Goal: Transaction & Acquisition: Purchase product/service

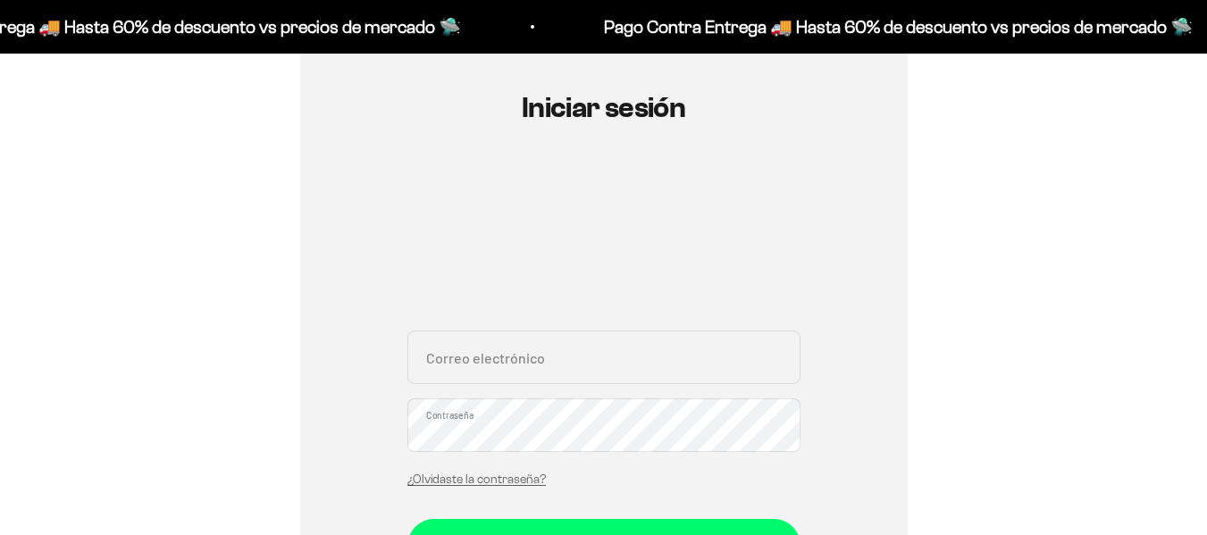
scroll to position [268, 0]
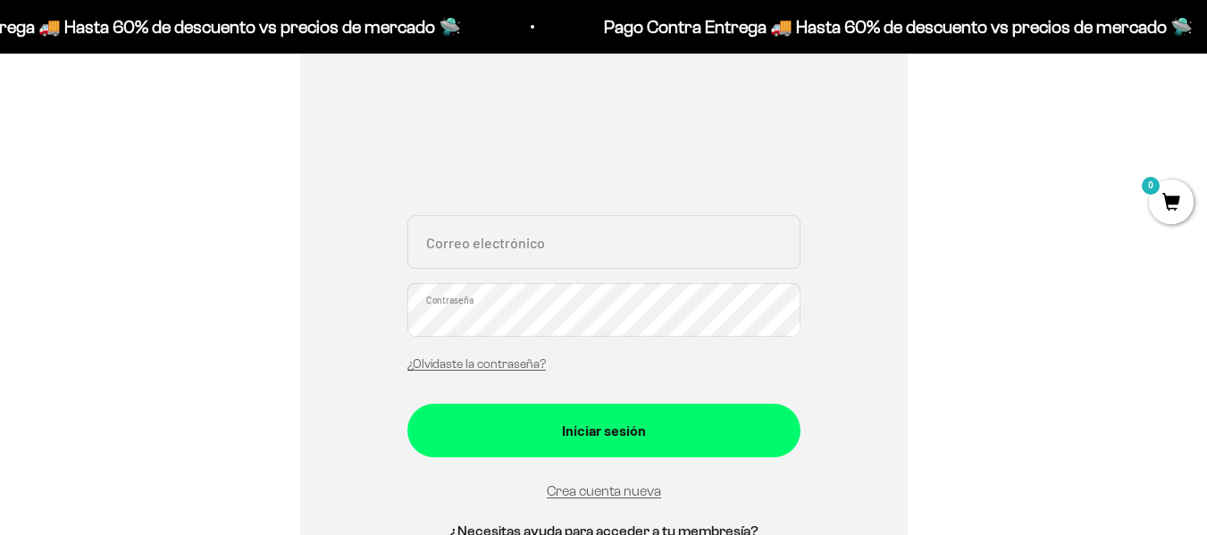
type input "felipemejia86@hotmail.com"
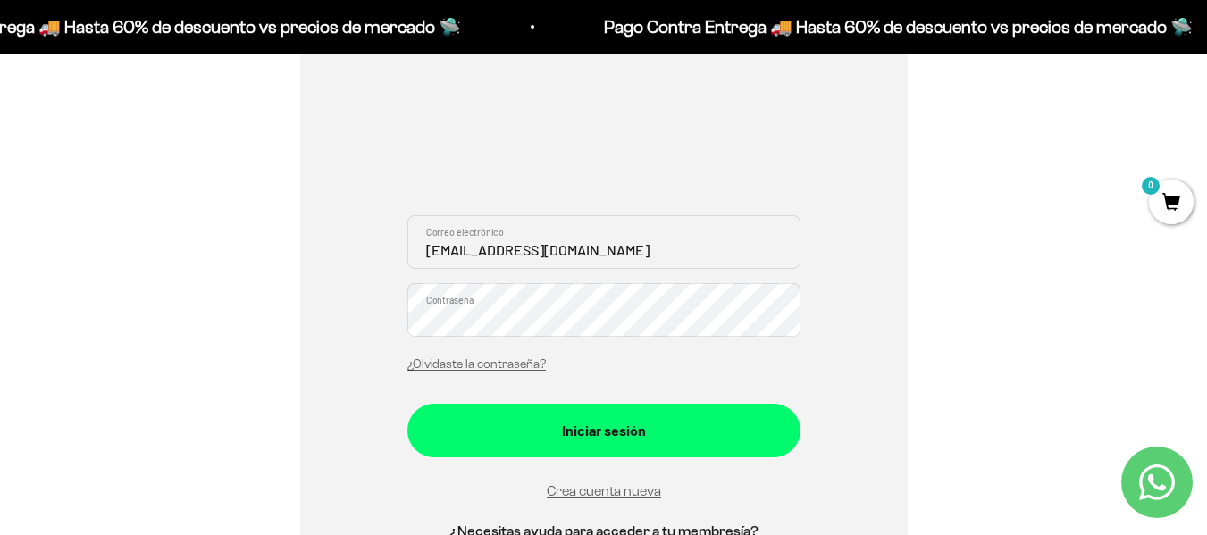
click at [835, 397] on div "Iniciar sesión felipemejia86@hotmail.com Correo electrónico Contraseña ¿Olvidas…" at bounding box center [604, 293] width 608 height 679
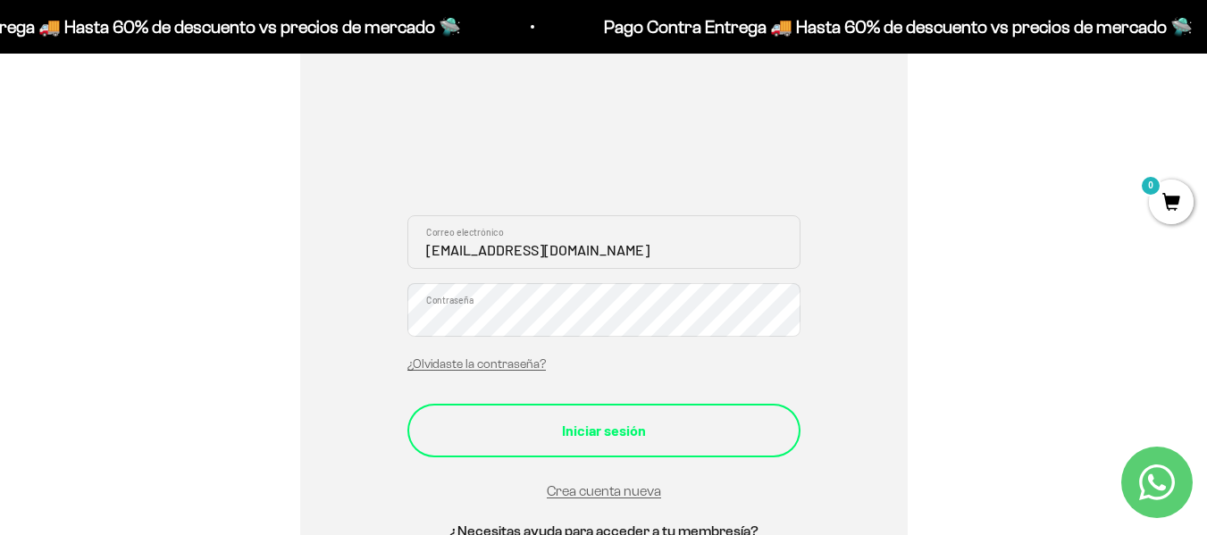
click at [674, 440] on div "Iniciar sesión" at bounding box center [604, 430] width 322 height 23
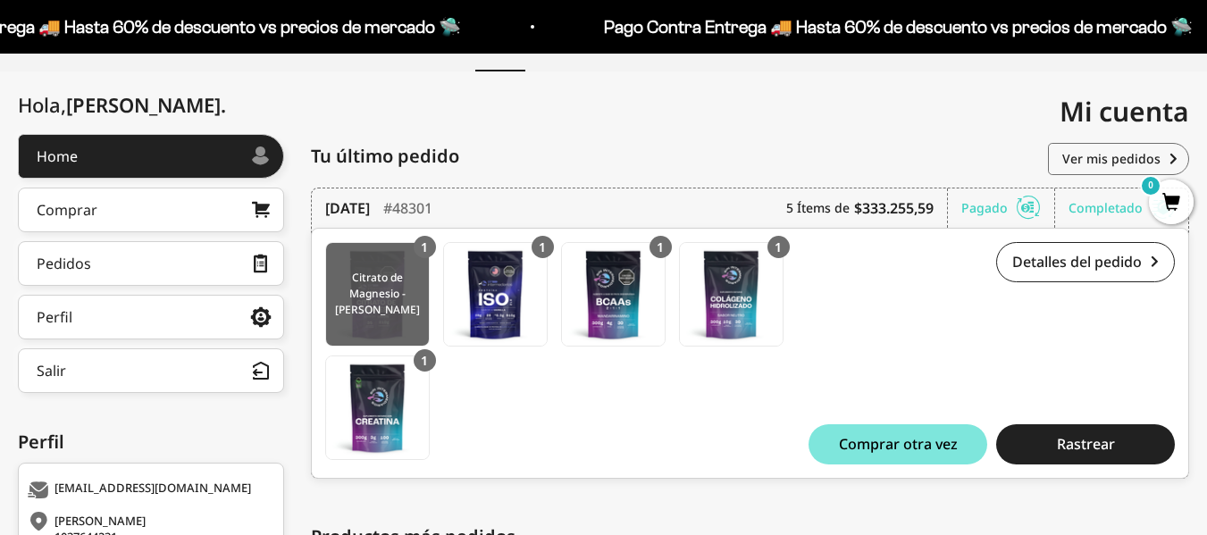
scroll to position [179, 0]
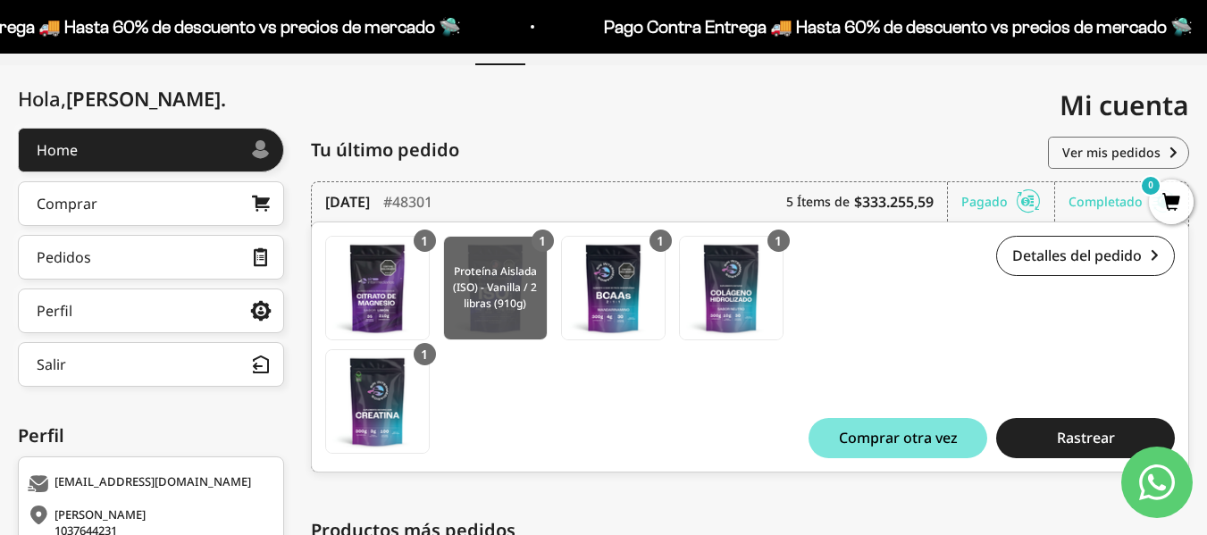
click at [498, 287] on img at bounding box center [495, 288] width 103 height 103
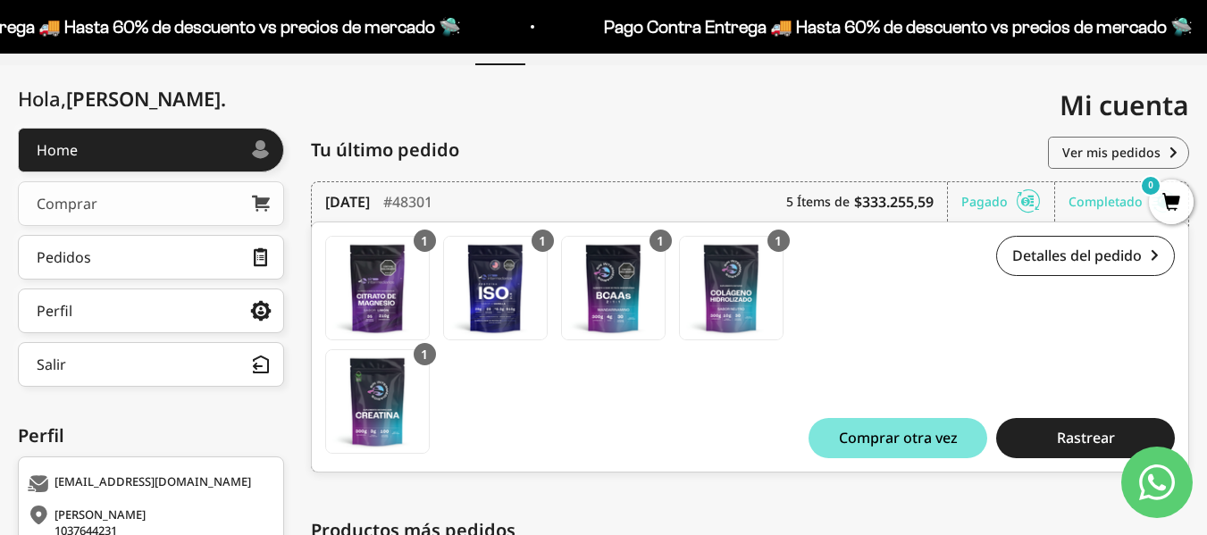
click at [125, 211] on link "Comprar" at bounding box center [151, 203] width 266 height 45
click at [1102, 150] on link "Ver mis pedidos" at bounding box center [1118, 153] width 141 height 32
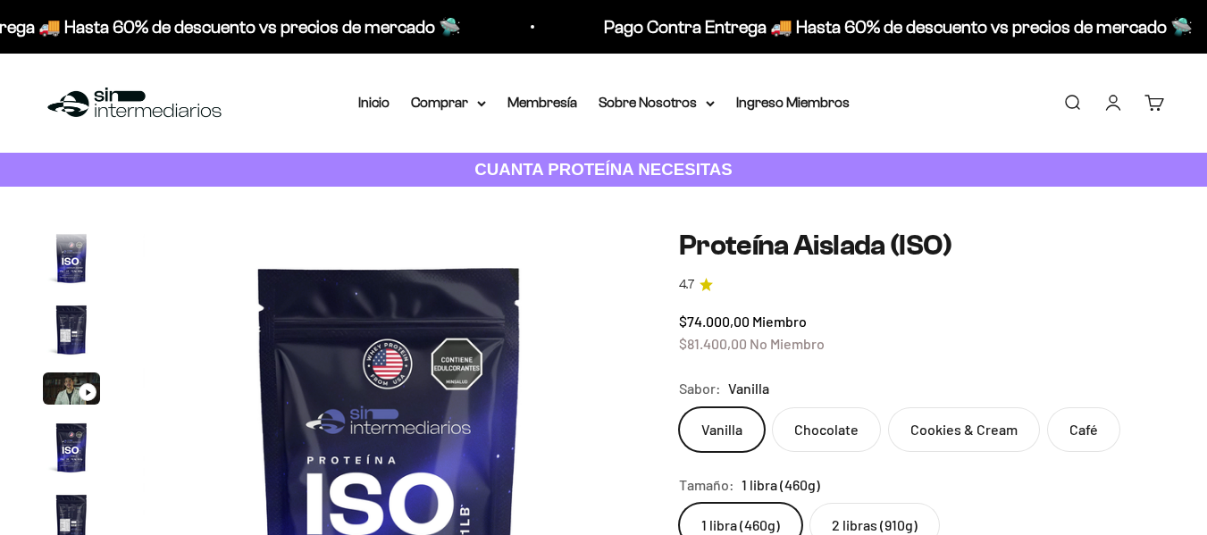
scroll to position [645, 0]
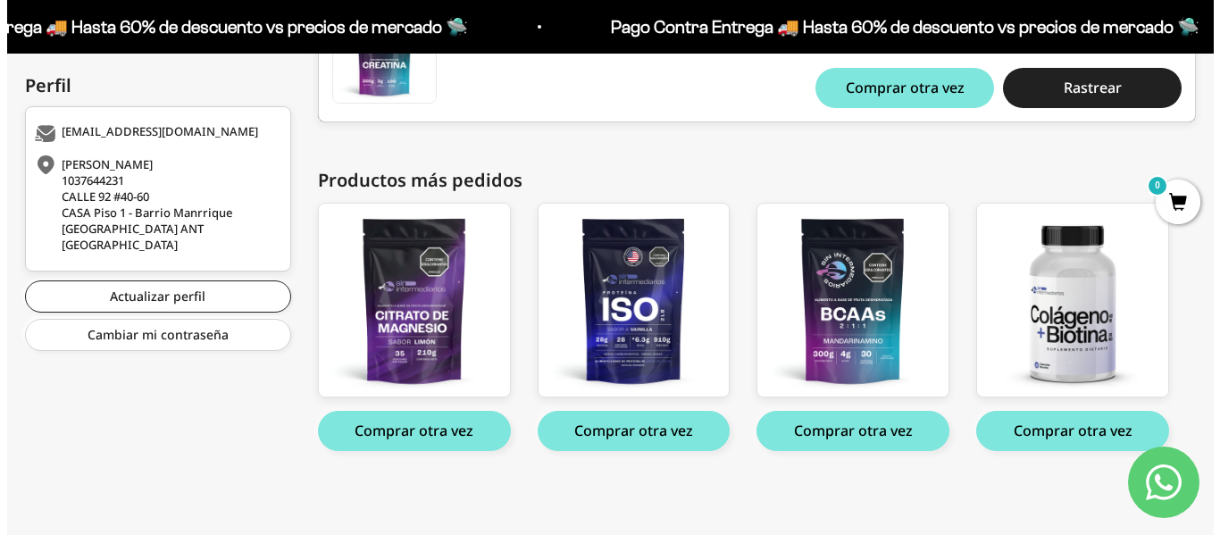
scroll to position [530, 0]
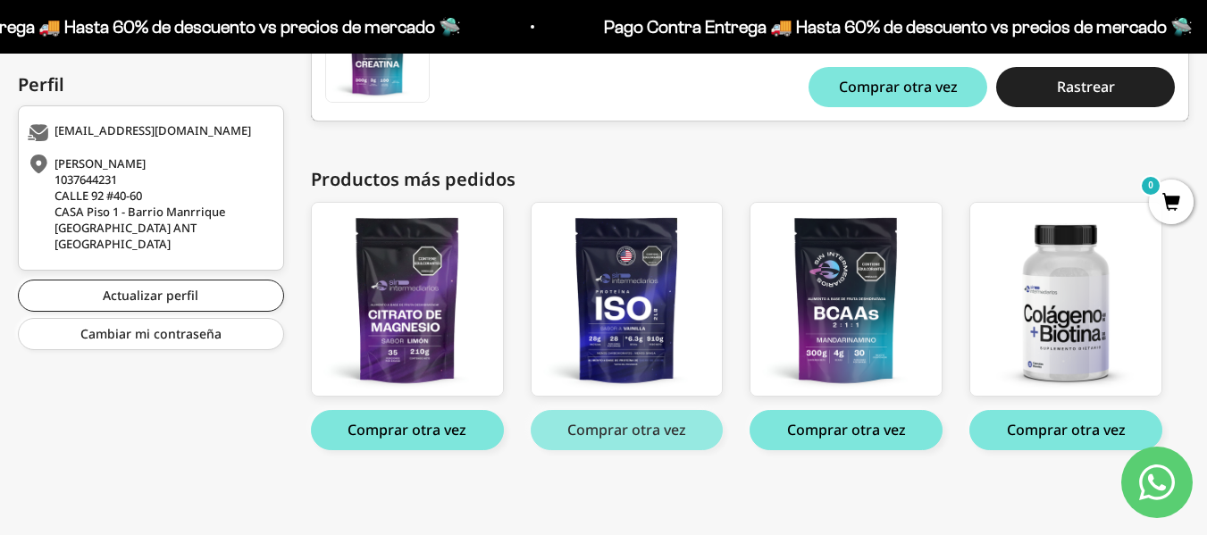
click at [655, 424] on button "Comprar otra vez" at bounding box center [627, 430] width 193 height 40
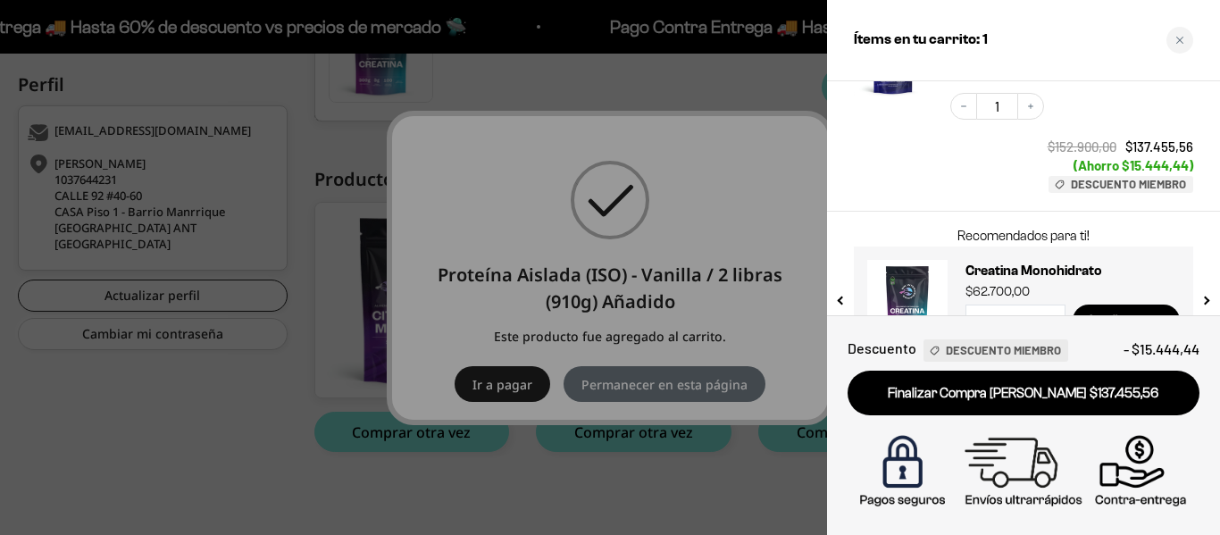
scroll to position [231, 0]
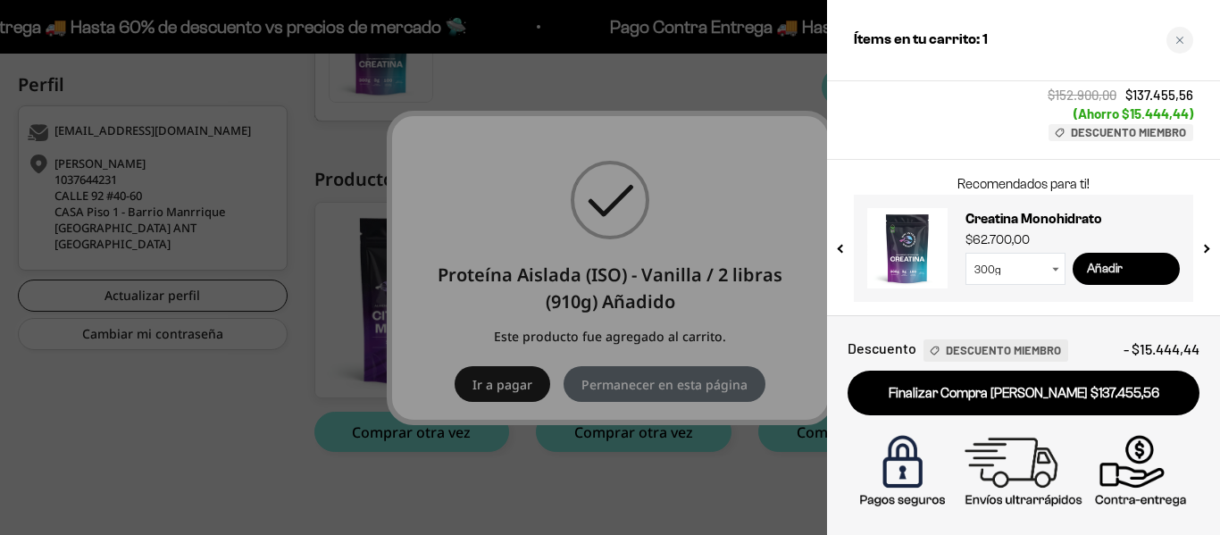
click at [1114, 266] on input "Añadir" at bounding box center [1126, 269] width 107 height 32
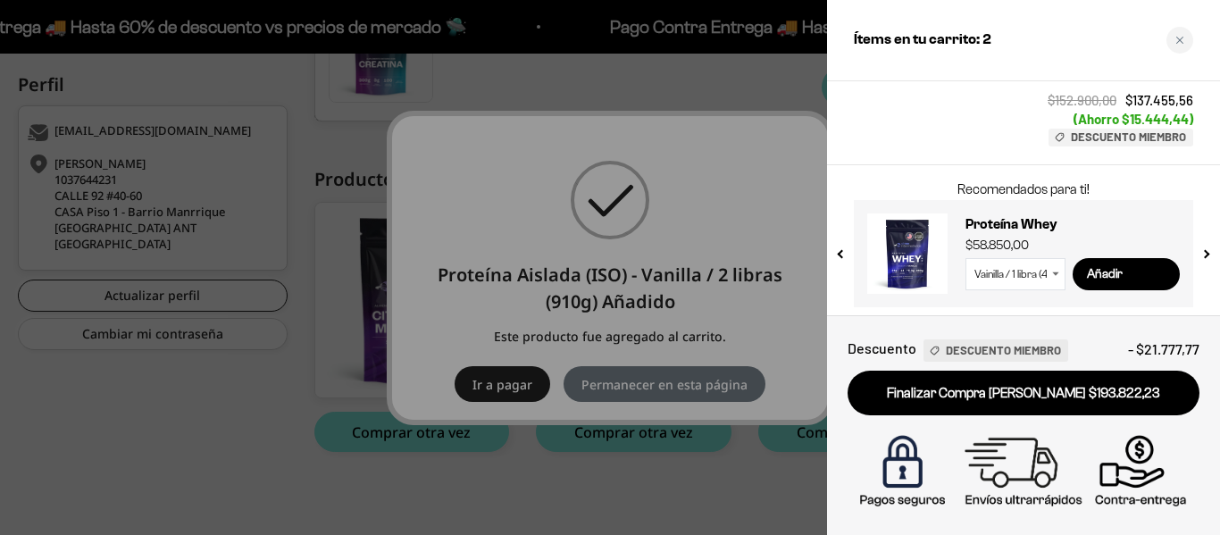
scroll to position [417, 0]
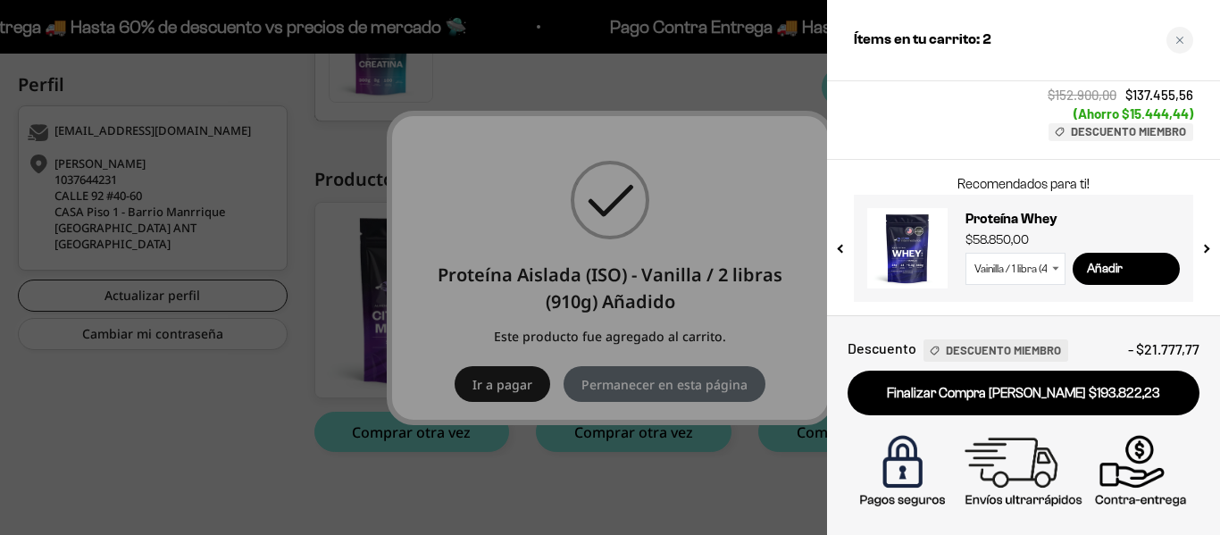
click at [1203, 248] on button "next slide / item" at bounding box center [1205, 242] width 15 height 107
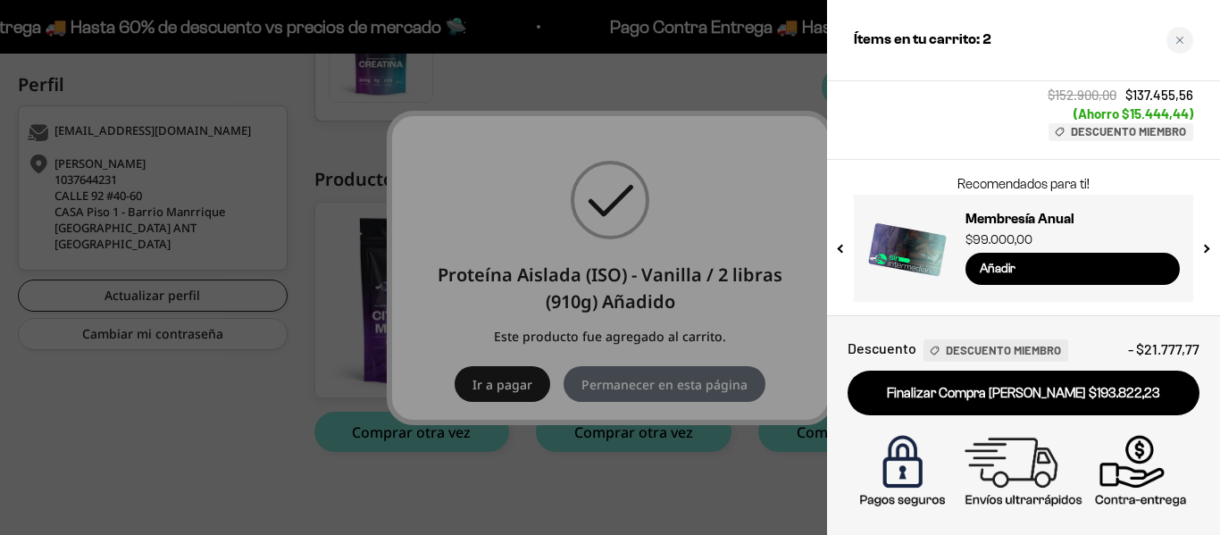
click at [841, 248] on button "previous slide / item" at bounding box center [842, 242] width 15 height 107
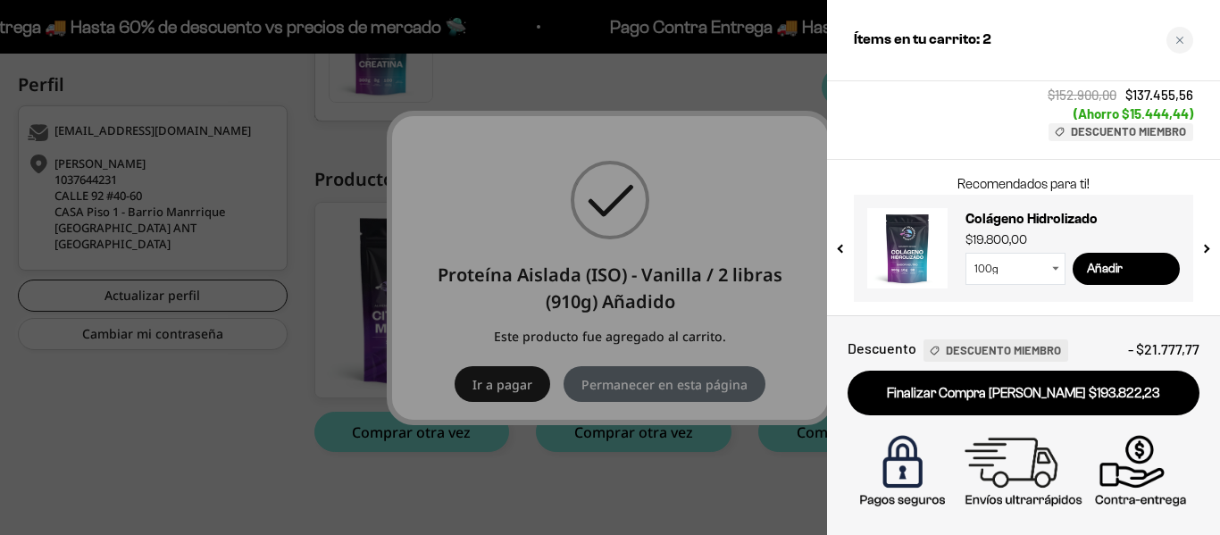
click at [1054, 265] on select "100g 300g" at bounding box center [1016, 269] width 100 height 32
click at [966, 253] on select "100g 300g" at bounding box center [1016, 269] width 100 height 32
click at [1144, 273] on input "Añadir" at bounding box center [1126, 269] width 107 height 32
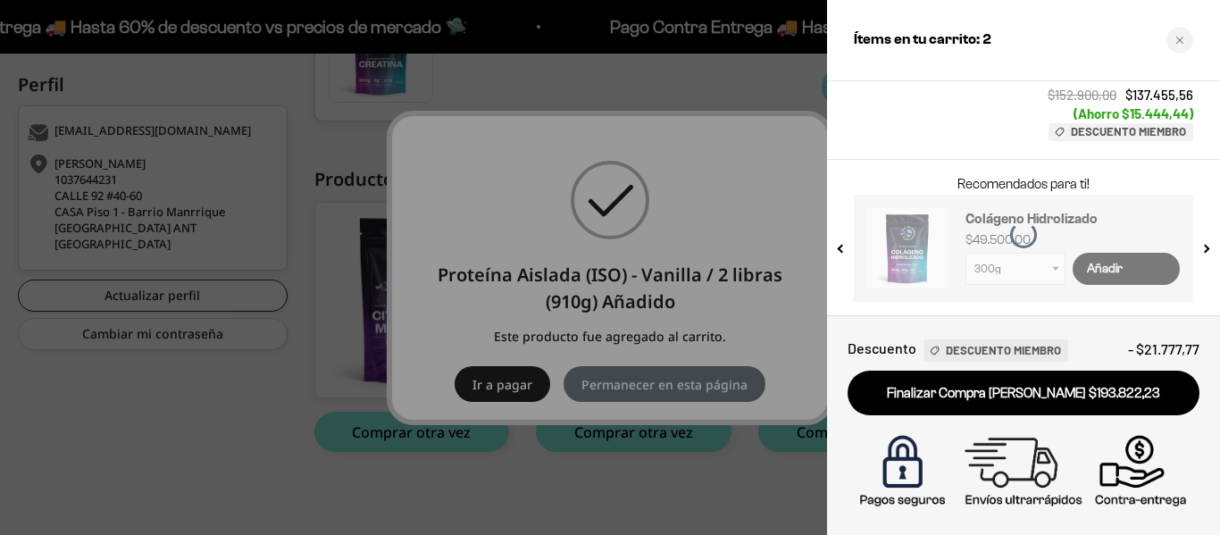
select select "42749434200273"
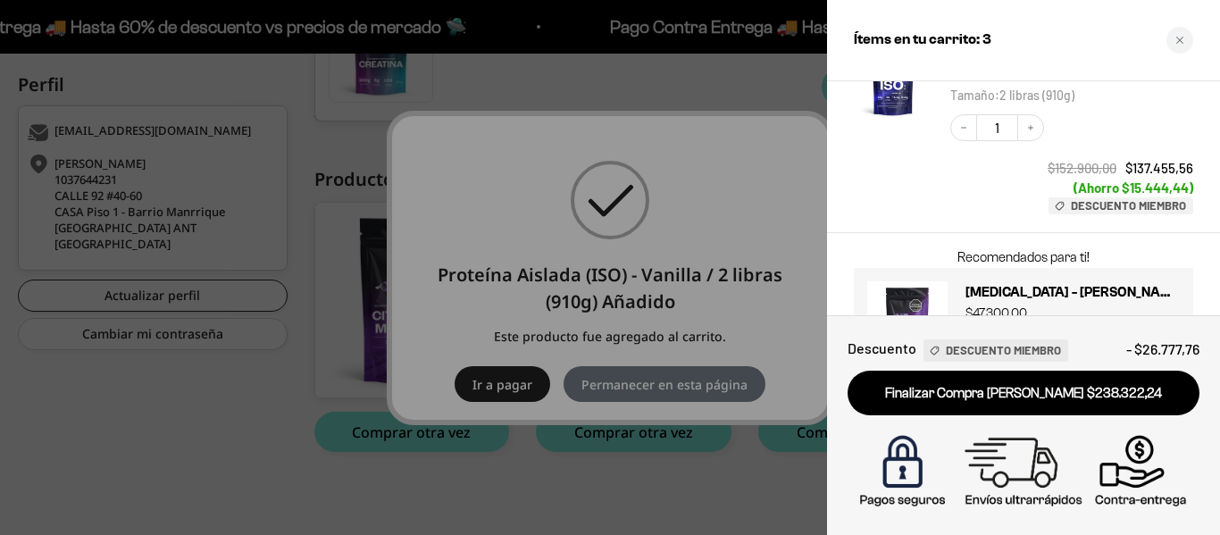
scroll to position [567, 0]
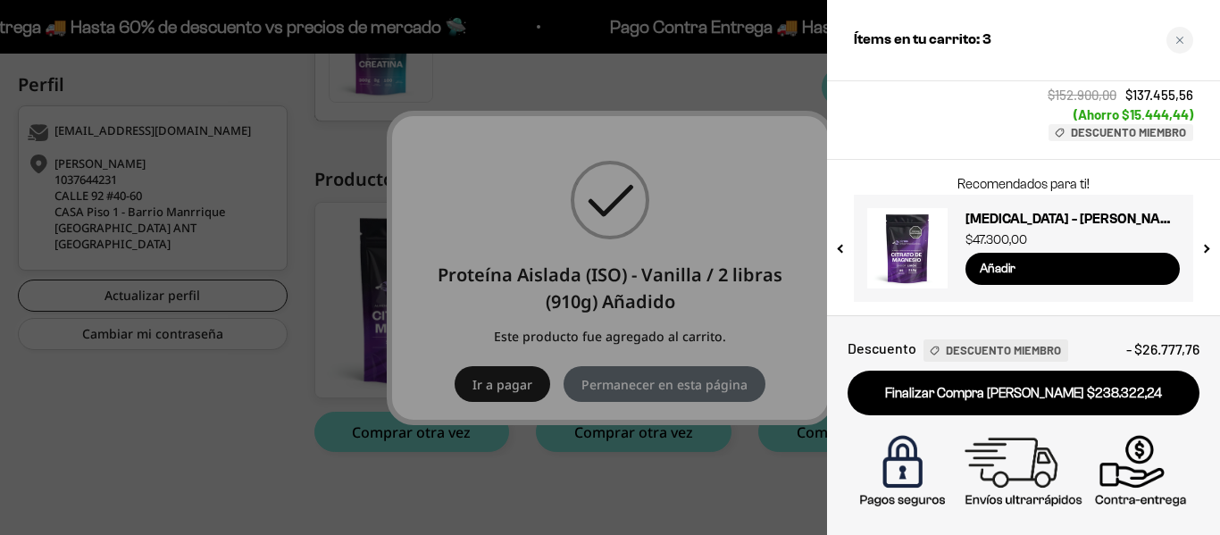
click at [1204, 245] on button "next slide / item" at bounding box center [1205, 242] width 15 height 107
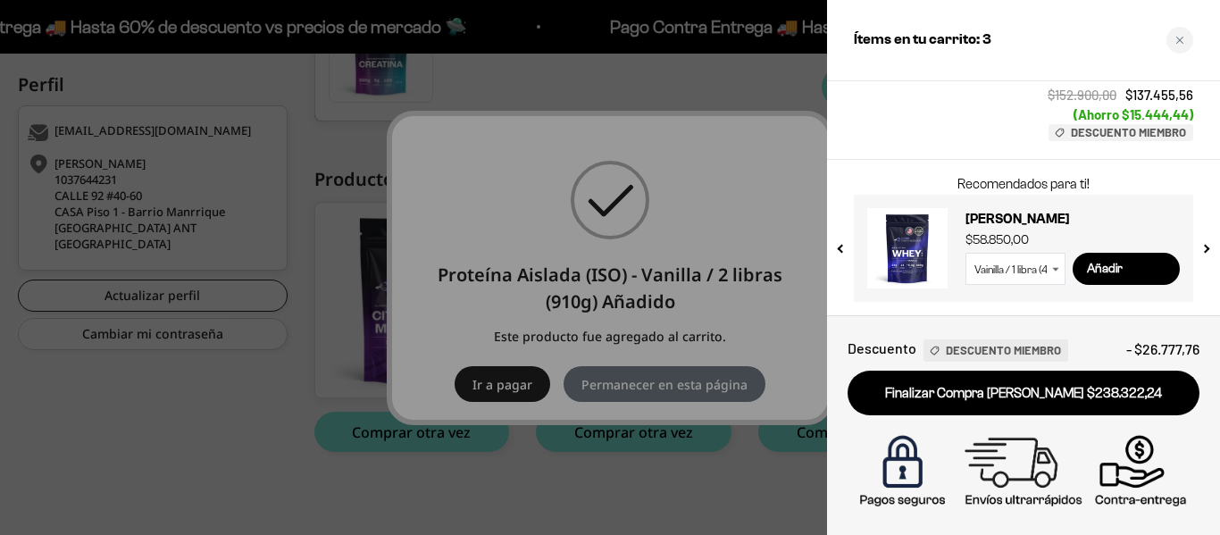
click at [1204, 245] on button "next slide / item" at bounding box center [1205, 242] width 15 height 107
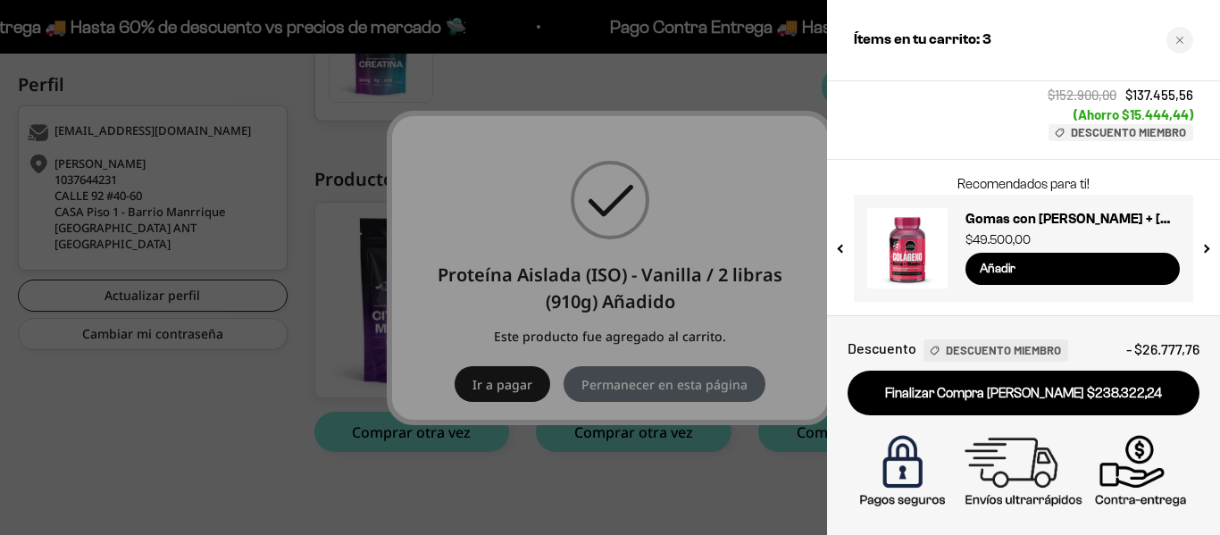
click at [1204, 245] on button "next slide / item" at bounding box center [1205, 242] width 15 height 107
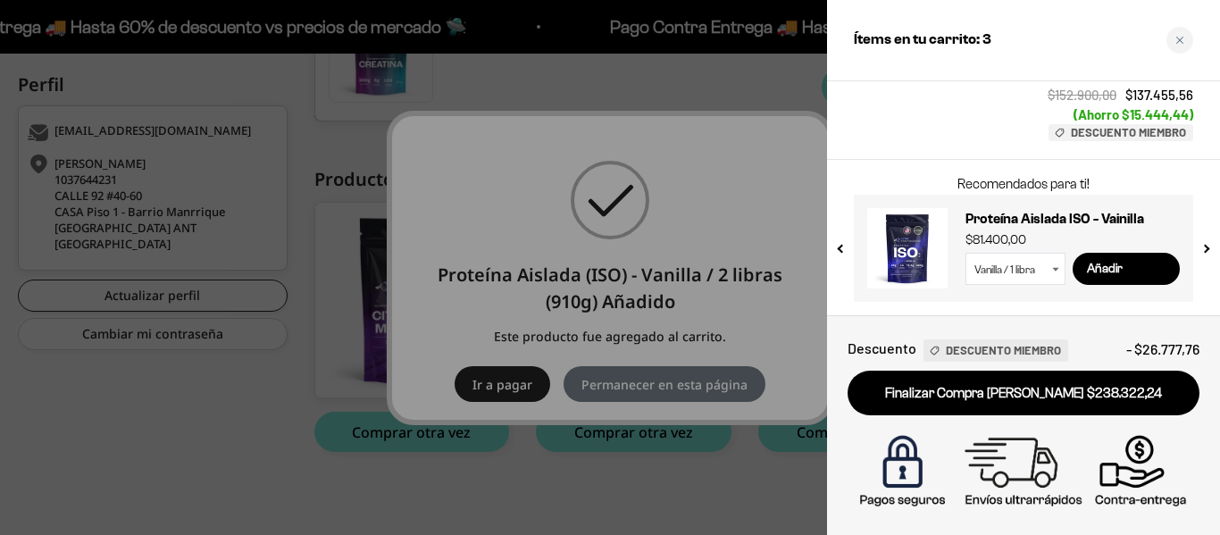
click at [1204, 245] on button "next slide / item" at bounding box center [1205, 242] width 15 height 107
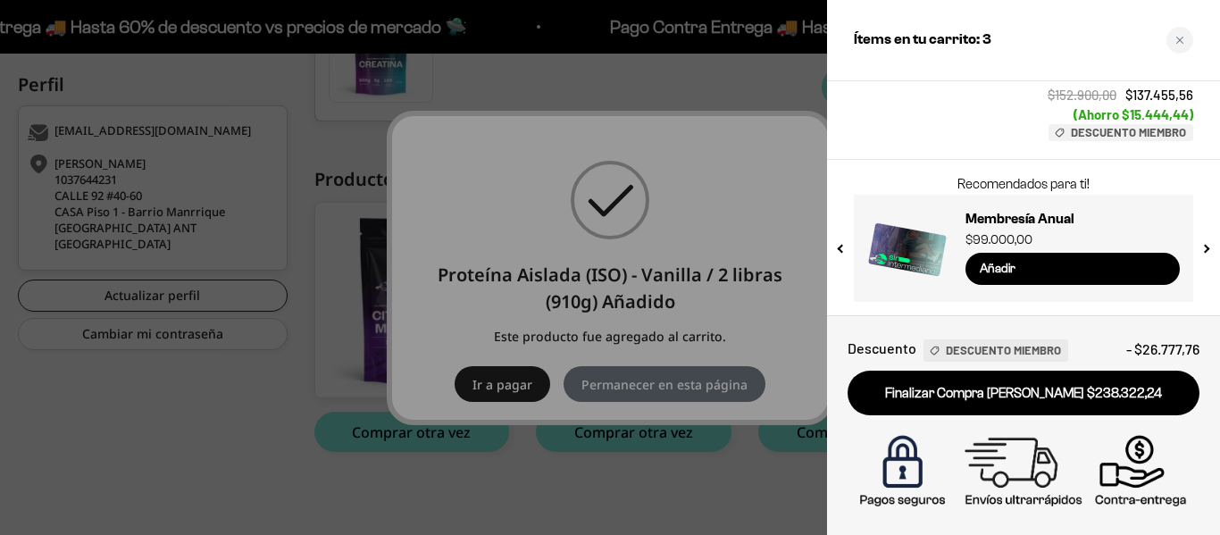
click at [1204, 245] on button "next slide / item" at bounding box center [1205, 242] width 15 height 107
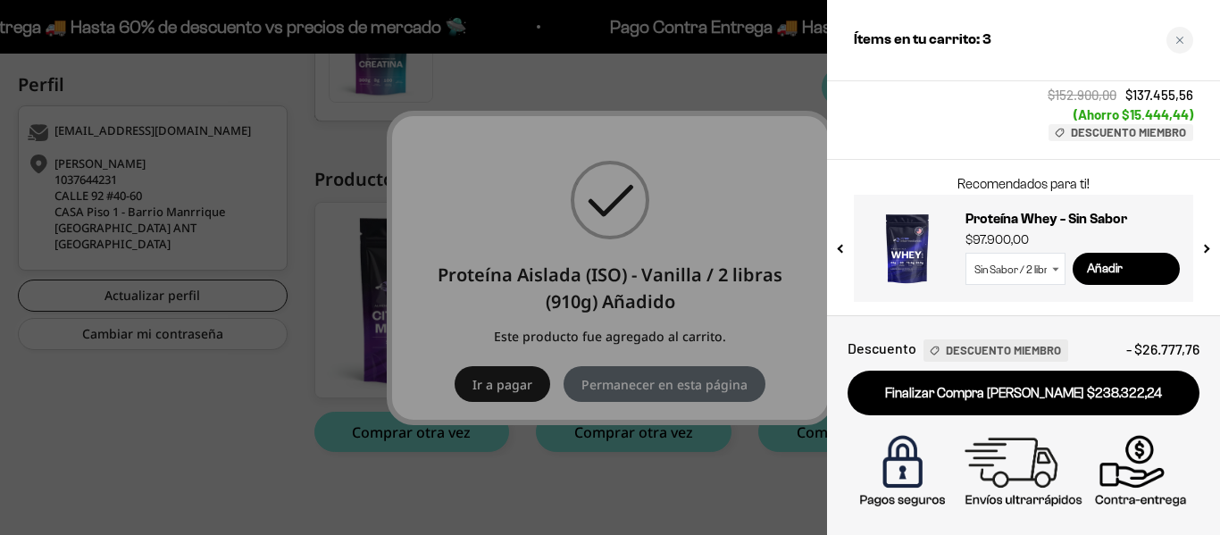
click at [1204, 245] on button "next slide / item" at bounding box center [1205, 242] width 15 height 107
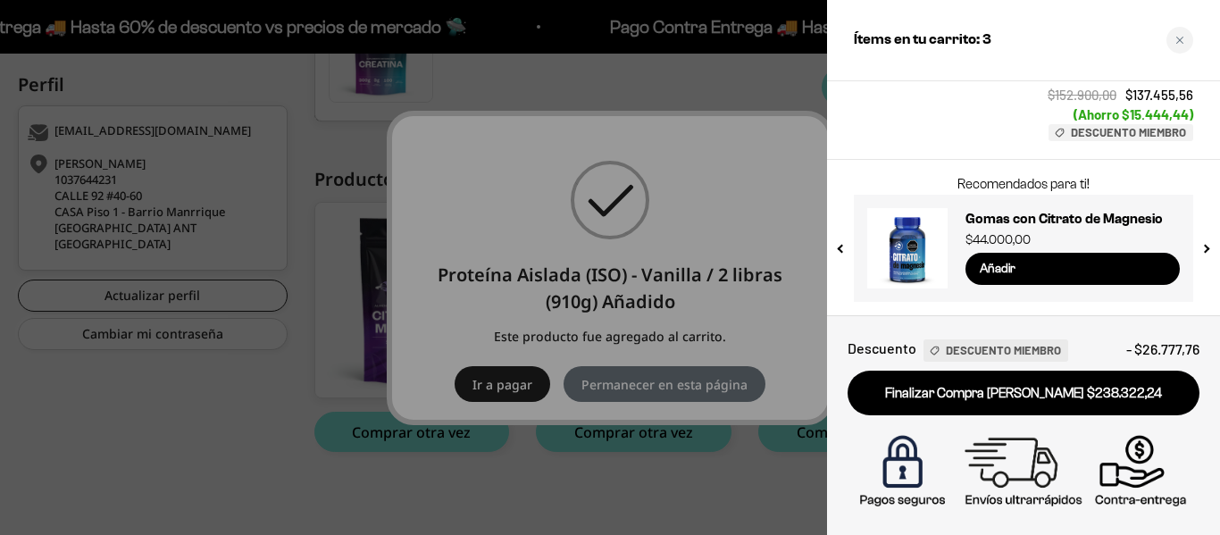
click at [1207, 245] on button "next slide / item" at bounding box center [1205, 242] width 15 height 107
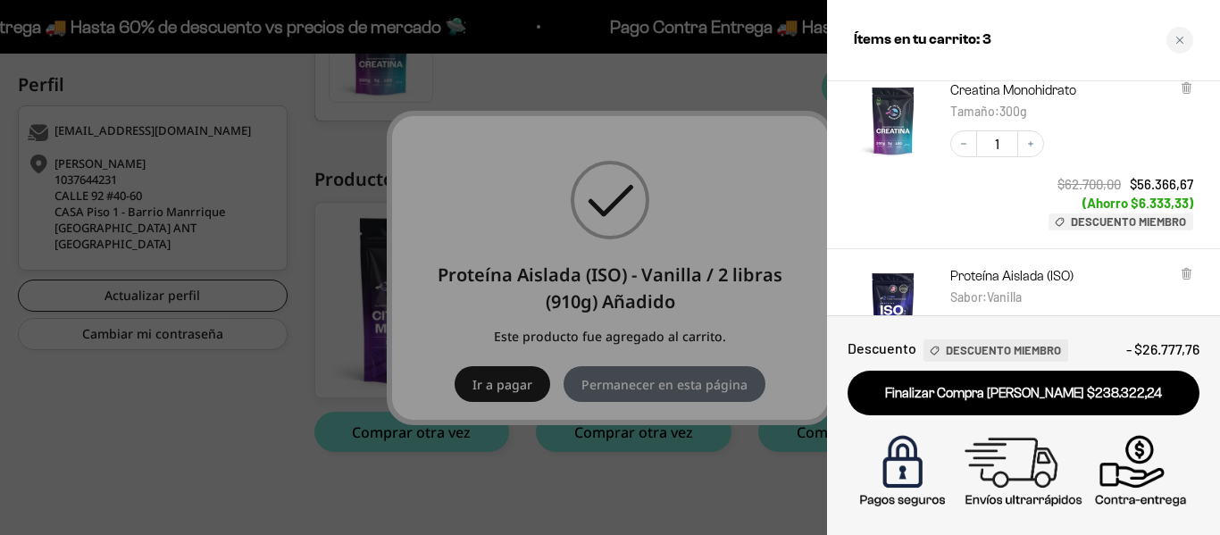
scroll to position [268, 0]
click at [1039, 148] on button "Increase quantity" at bounding box center [1031, 144] width 27 height 27
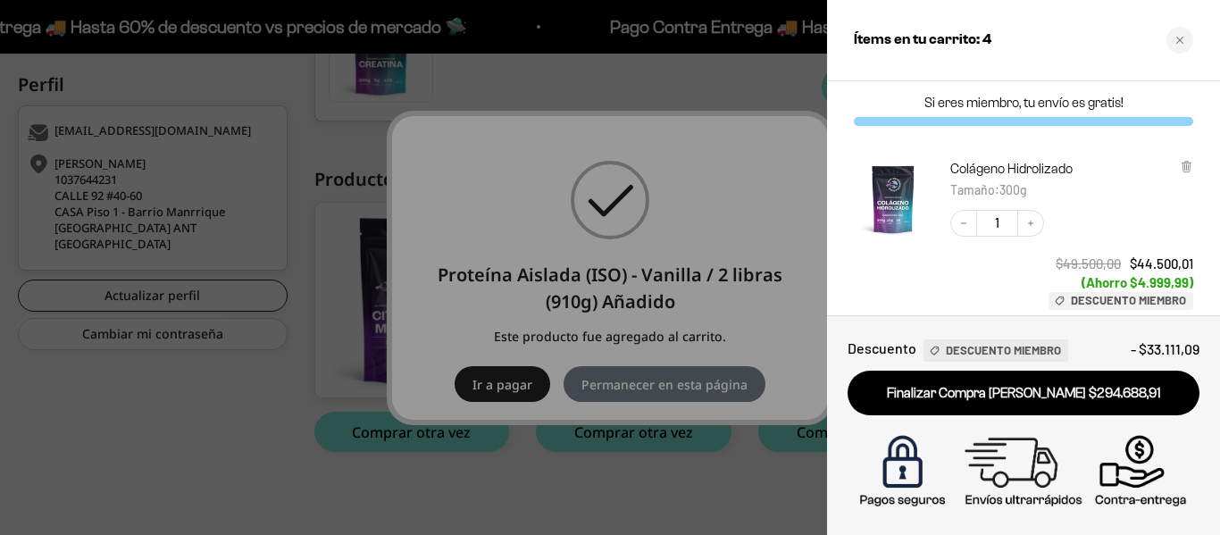
scroll to position [0, 0]
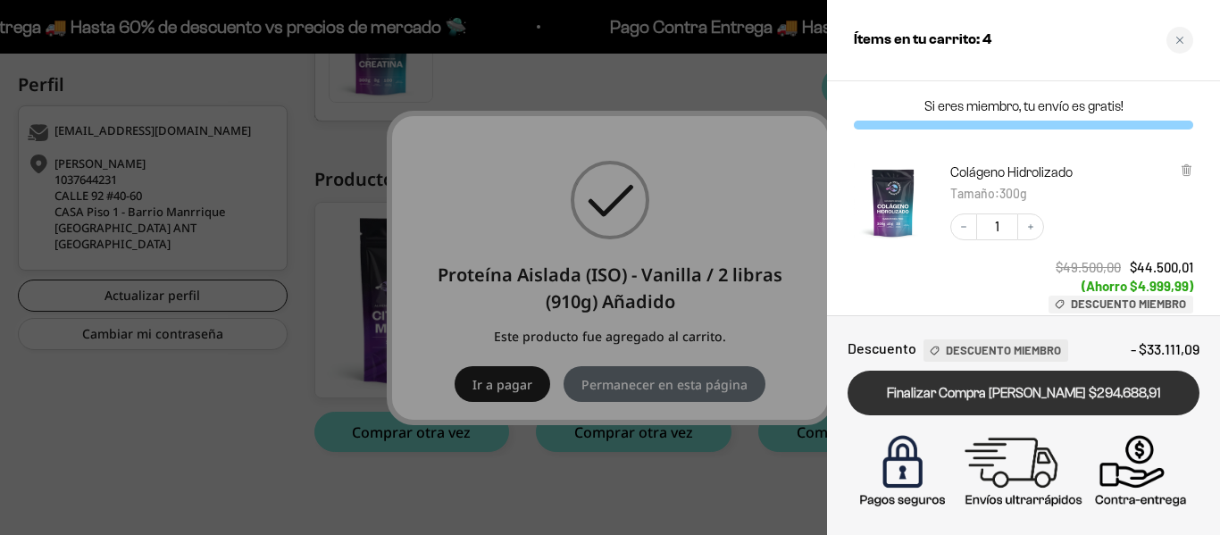
click at [998, 392] on link "Finalizar Compra Segura $294.688,91" at bounding box center [1024, 394] width 352 height 46
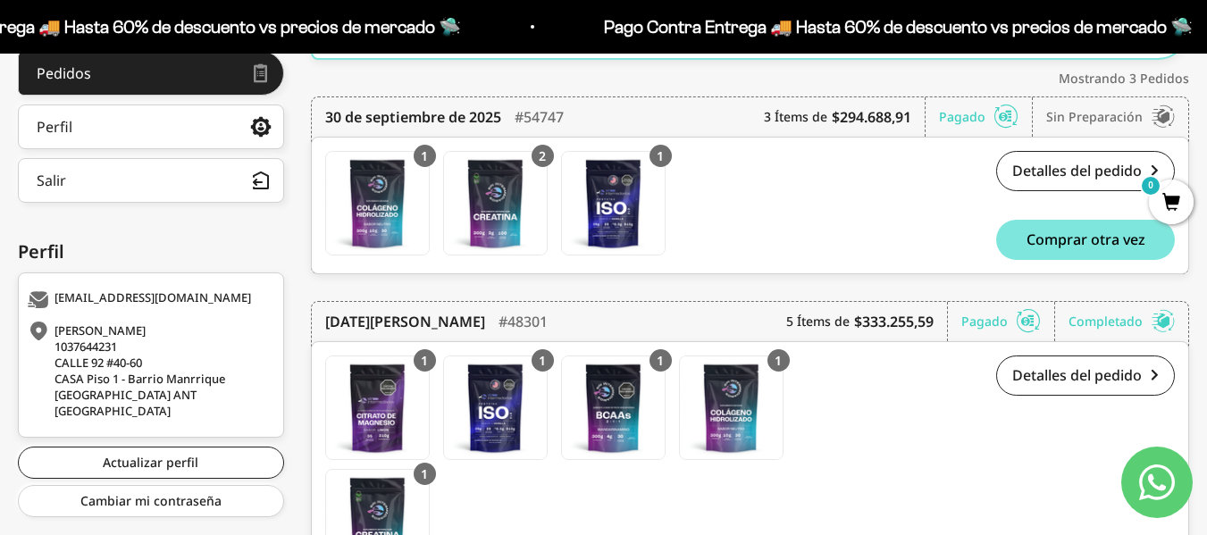
scroll to position [273, 0]
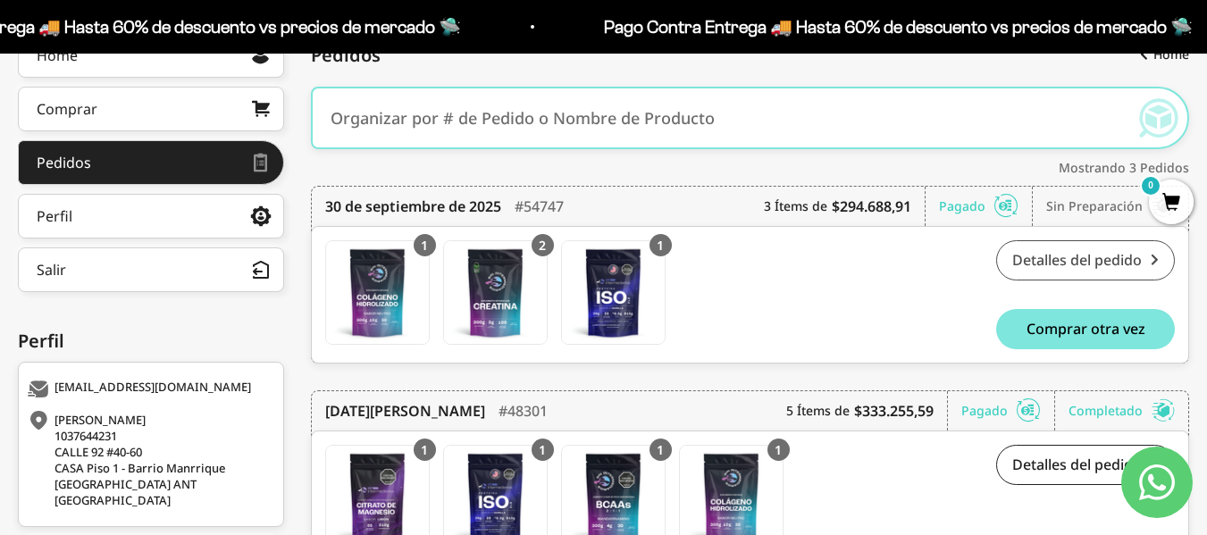
click at [1074, 264] on link "Detalles del pedido" at bounding box center [1085, 260] width 179 height 40
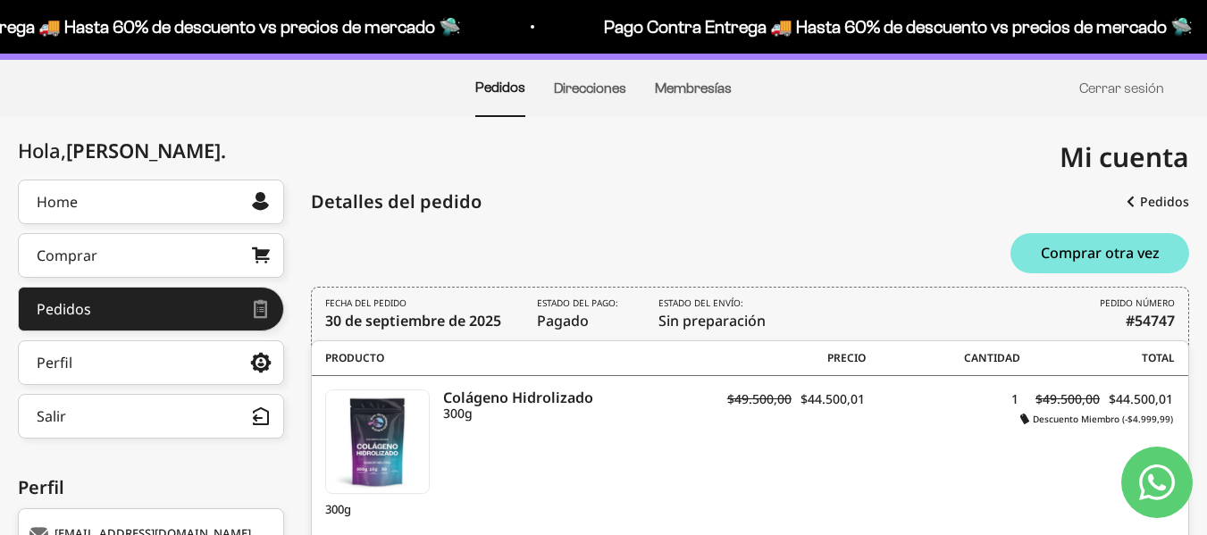
scroll to position [89, 0]
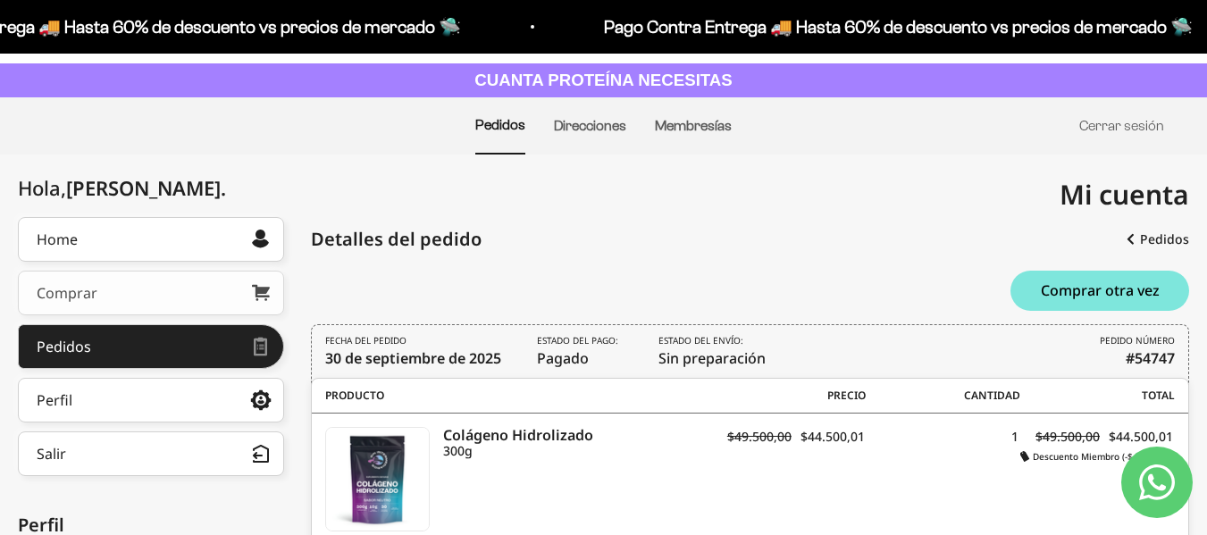
click at [124, 285] on link "Comprar" at bounding box center [151, 293] width 266 height 45
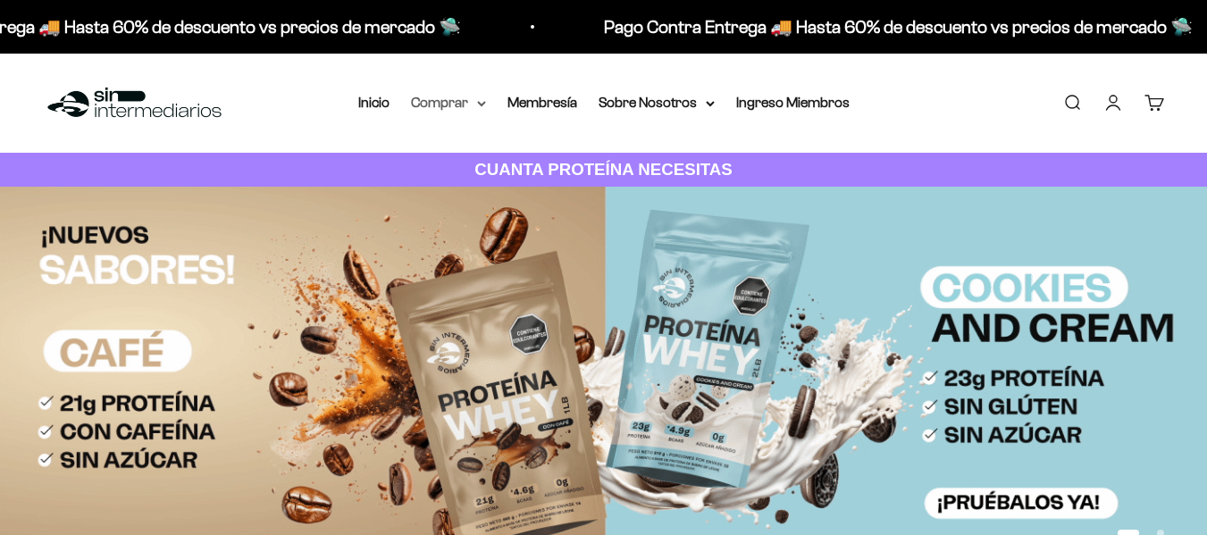
click at [473, 106] on summary "Comprar" at bounding box center [448, 102] width 75 height 23
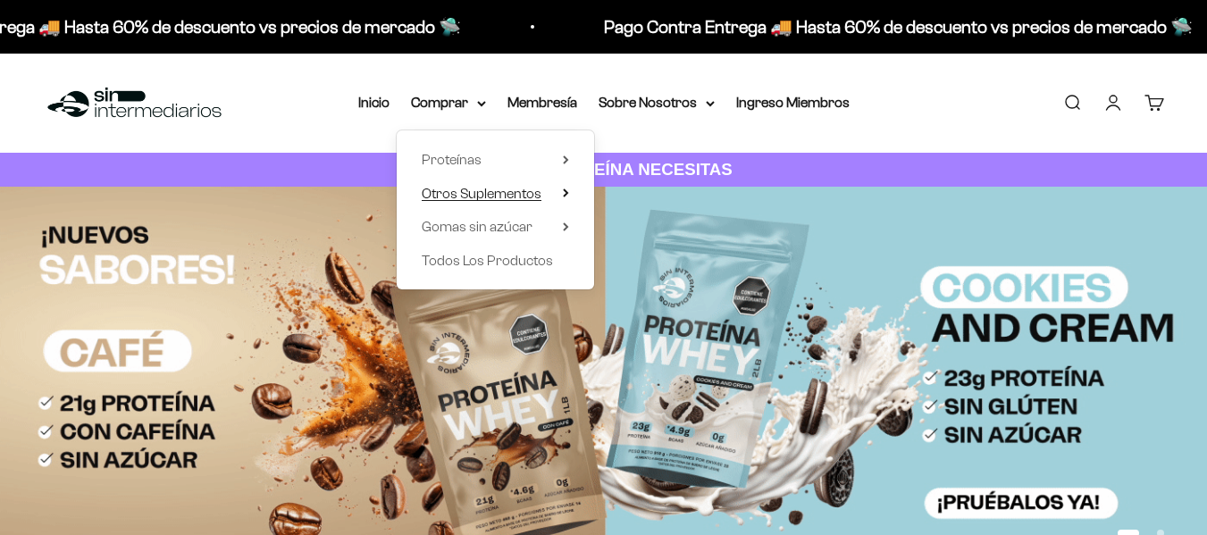
click at [527, 191] on span "Otros Suplementos" at bounding box center [482, 193] width 120 height 15
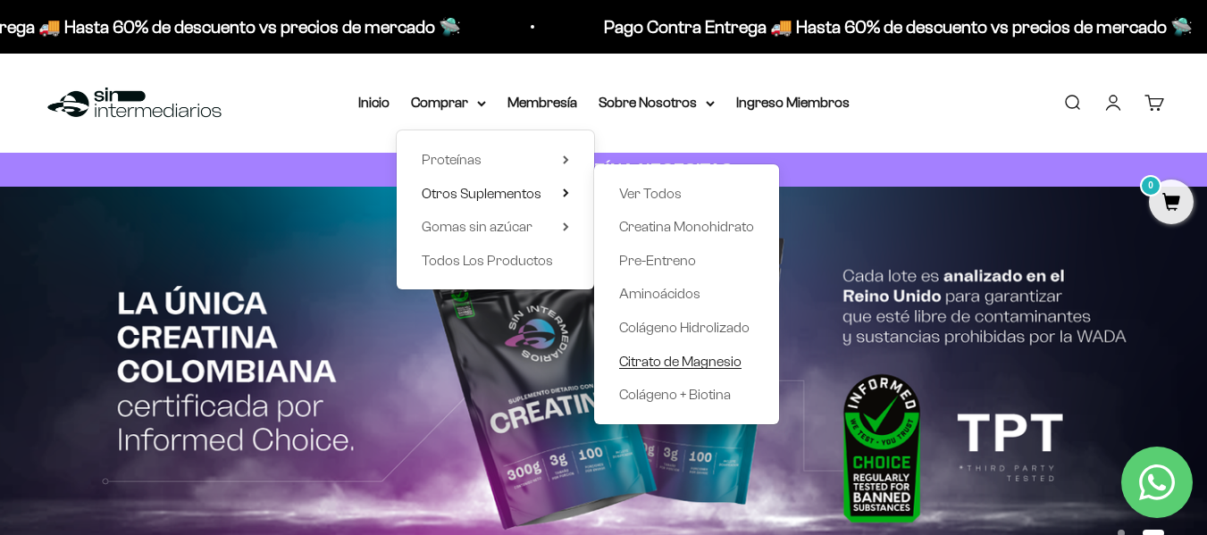
click at [700, 365] on span "Citrato de Magnesio" at bounding box center [680, 361] width 122 height 15
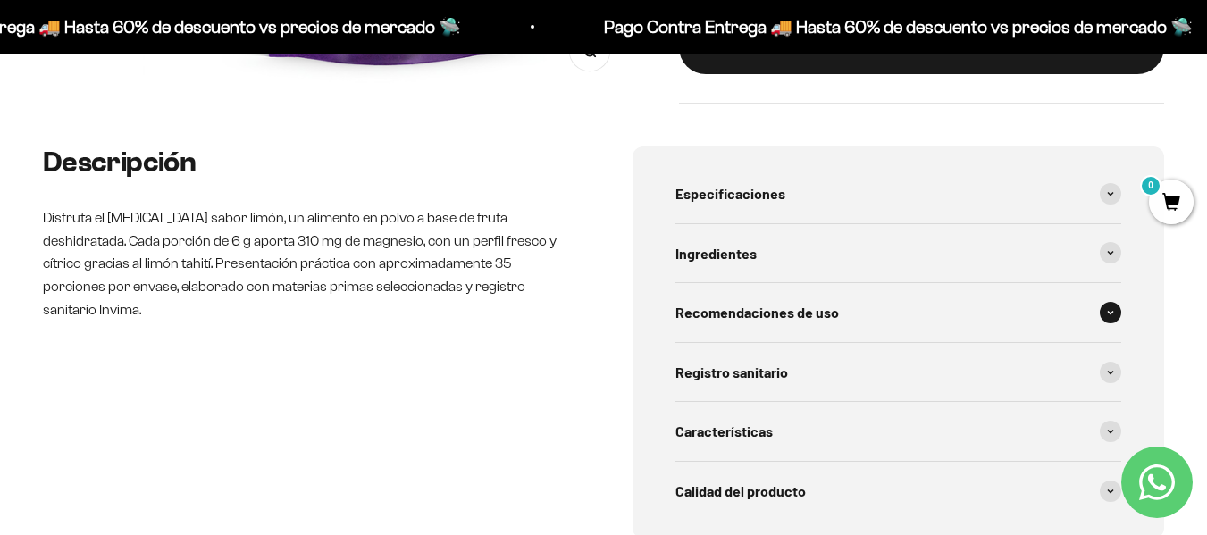
click at [885, 306] on div "Recomendaciones de uso" at bounding box center [898, 312] width 447 height 59
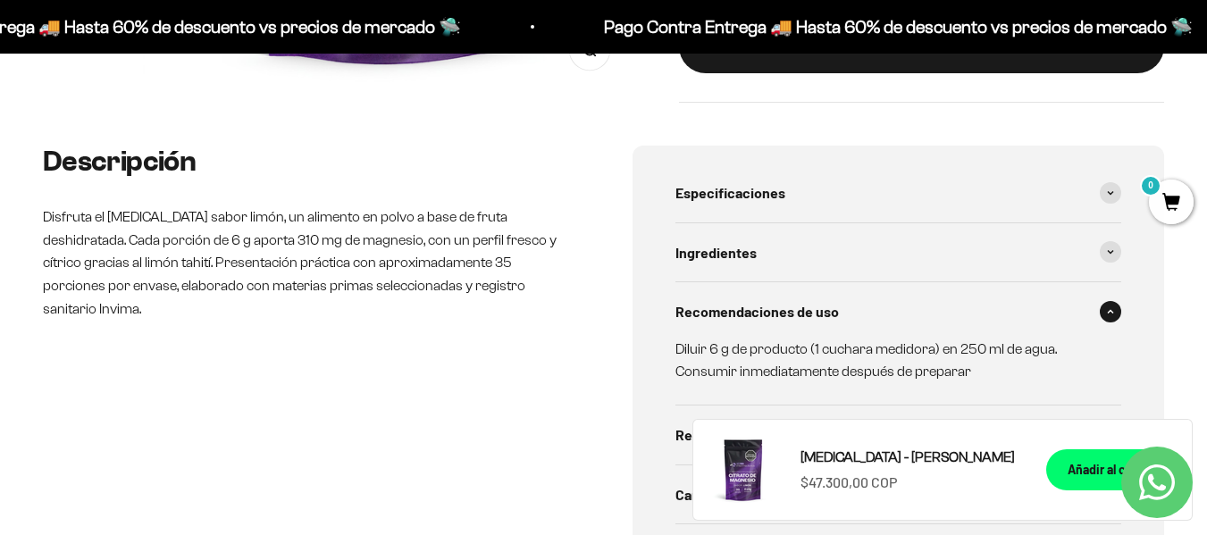
scroll to position [625, 0]
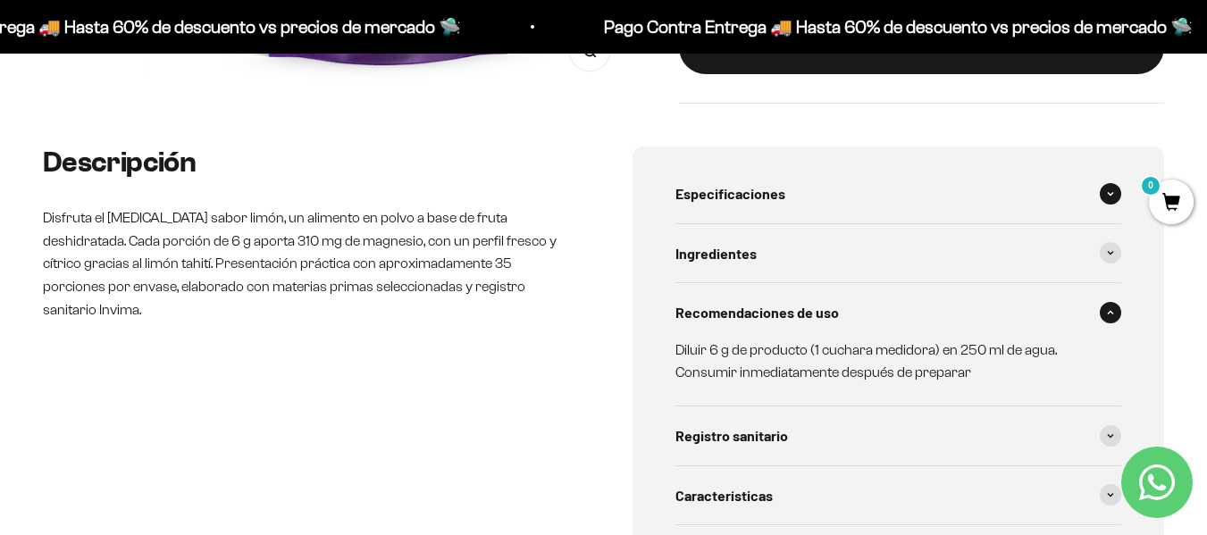
click at [756, 201] on span "Especificaciones" at bounding box center [730, 193] width 110 height 23
